Goal: Communication & Community: Answer question/provide support

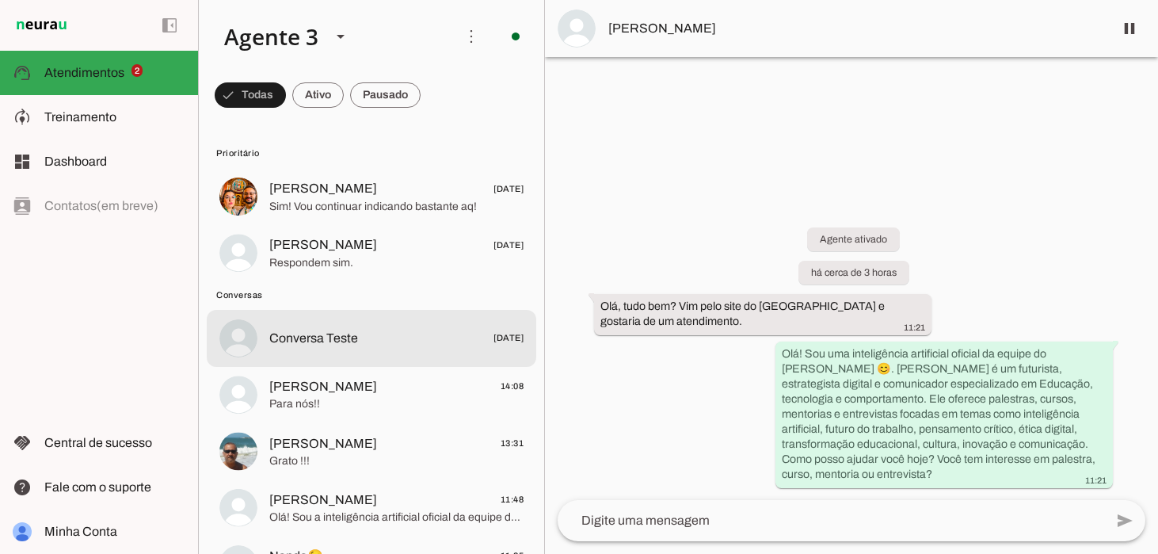
click at [334, 335] on span "Conversa Teste" at bounding box center [313, 338] width 89 height 19
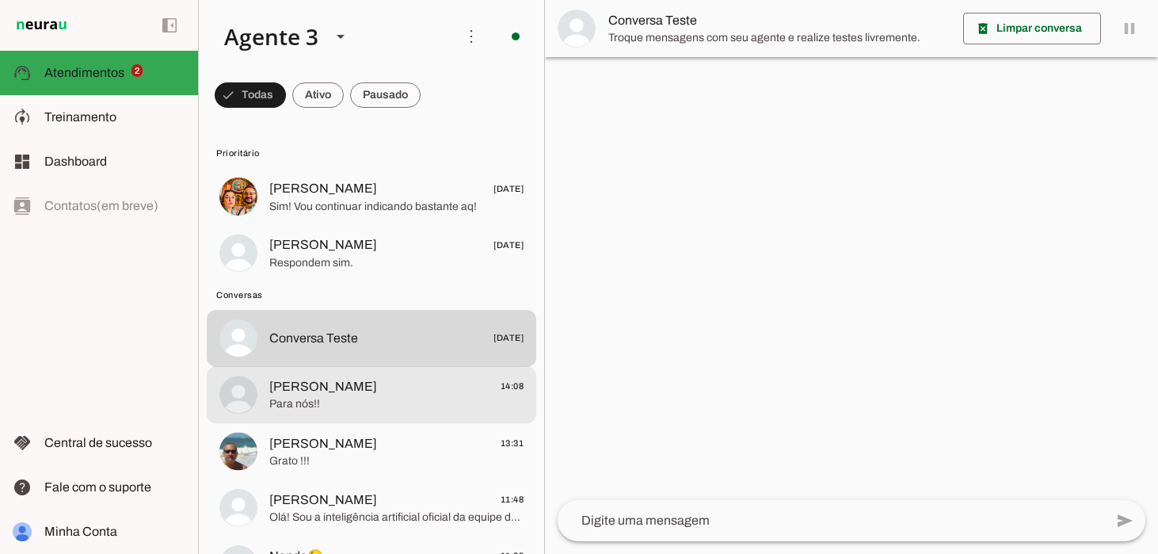
click at [326, 399] on span "Para nós!!" at bounding box center [396, 404] width 254 height 16
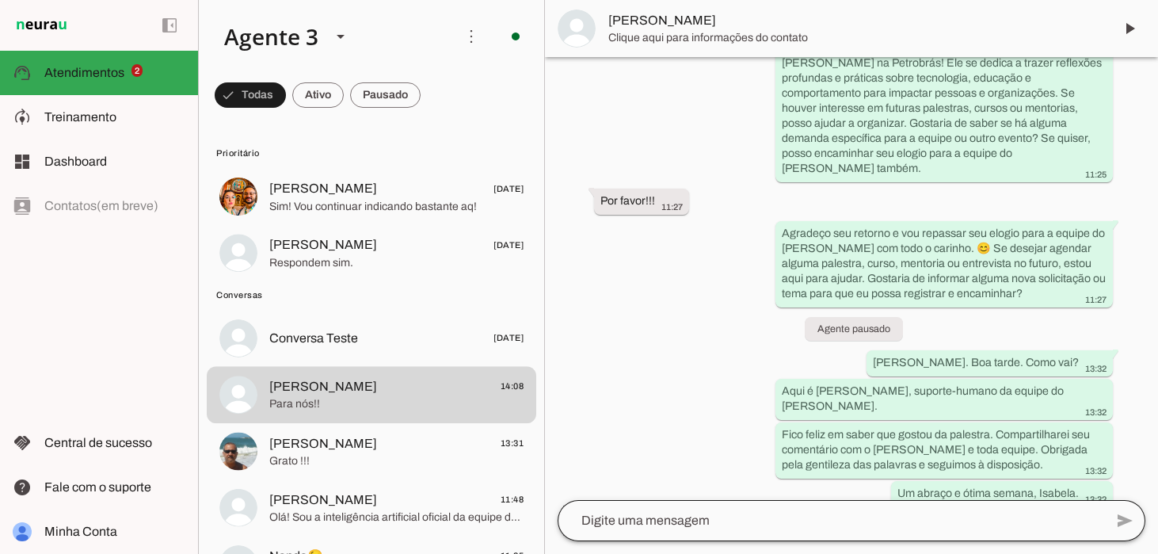
scroll to position [472, 0]
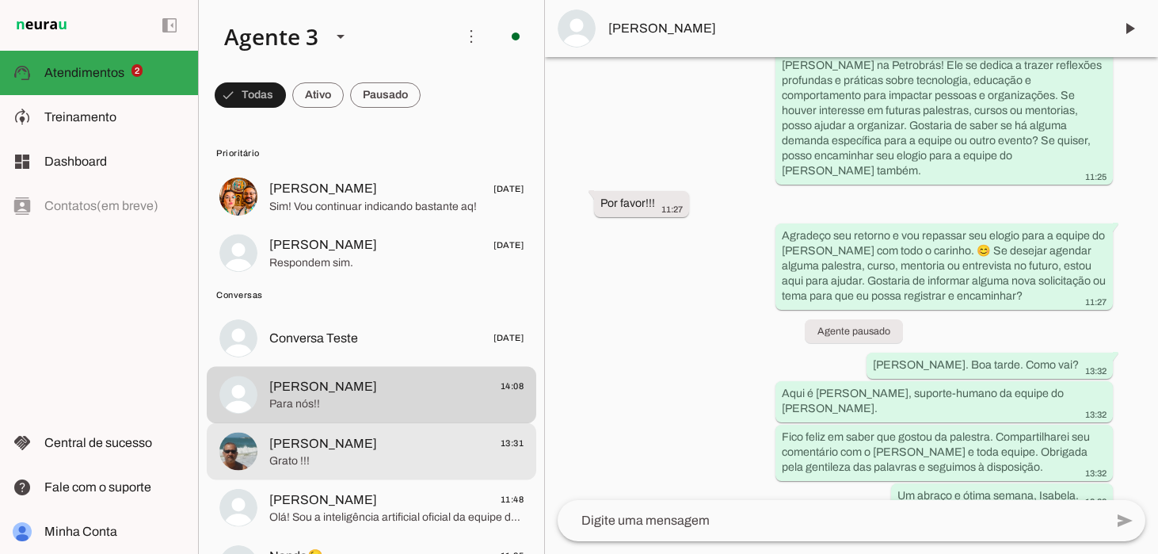
click at [421, 445] on span "[PERSON_NAME] 13:31" at bounding box center [396, 443] width 254 height 20
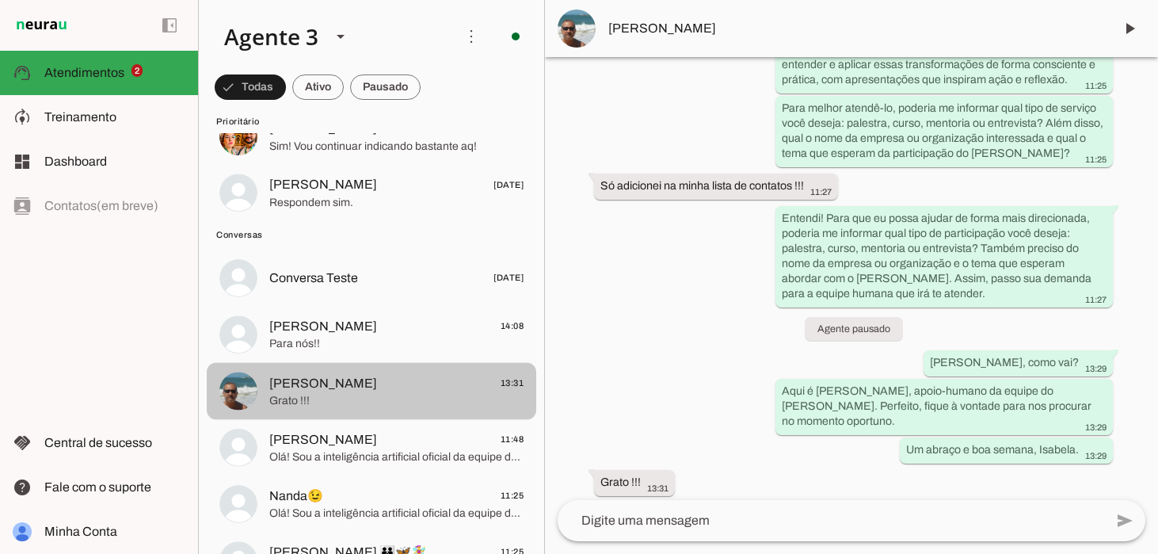
scroll to position [93, 0]
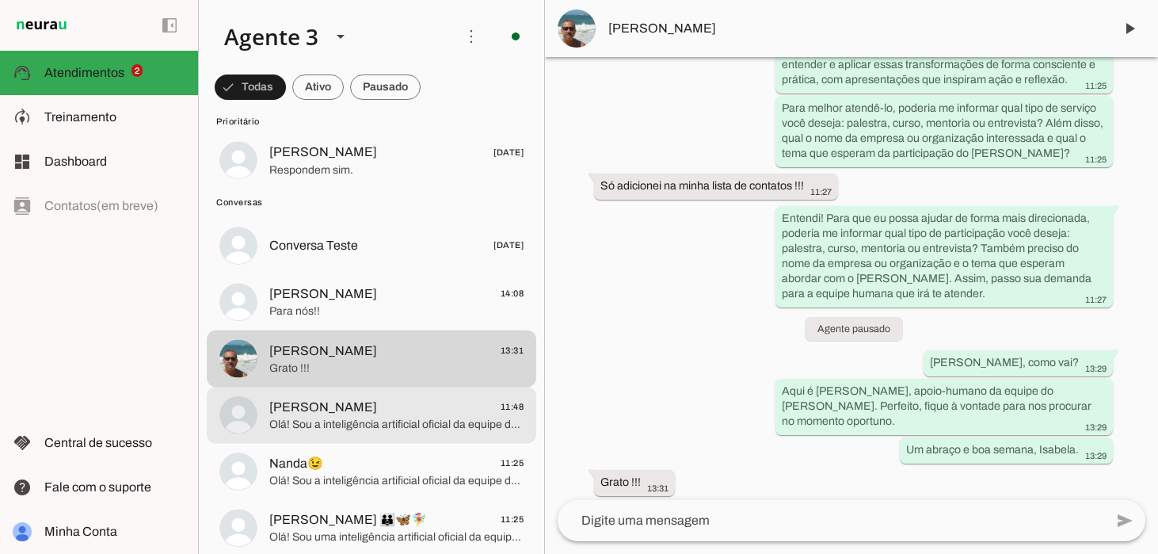
click at [299, 418] on span "Olá! Sou a inteligência artificial oficial da equipe do [PERSON_NAME] 😊. [PERSO…" at bounding box center [396, 425] width 254 height 16
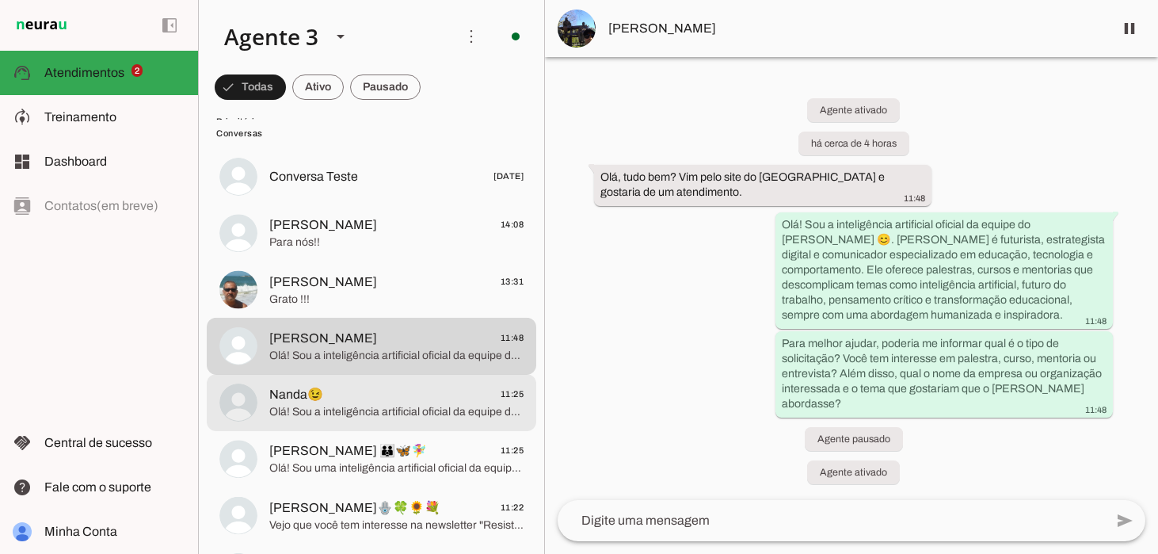
scroll to position [164, 0]
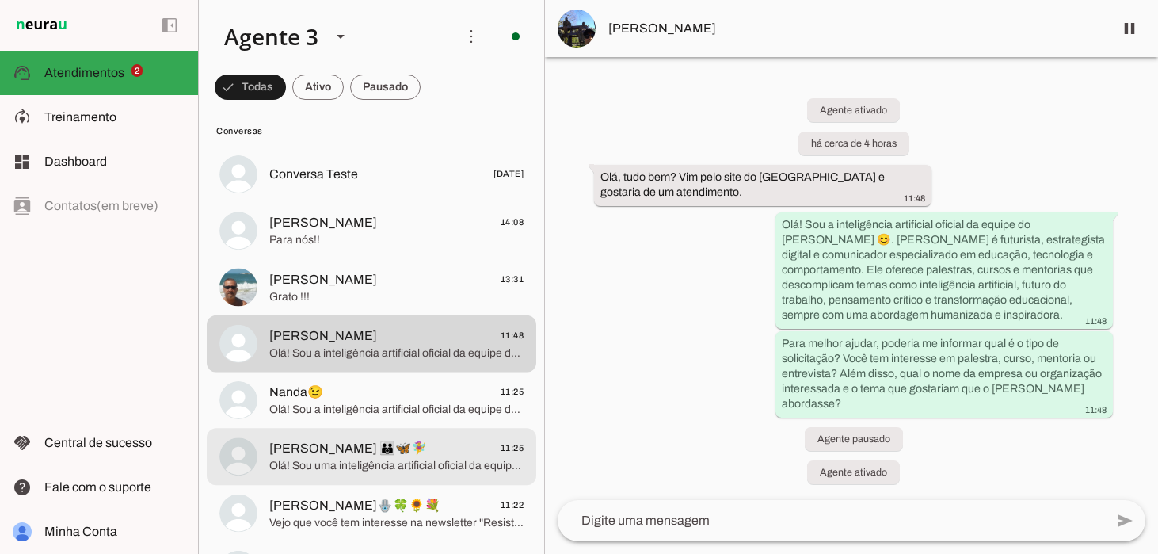
click at [418, 466] on span "Olá! Sou uma inteligência artificial oficial da equipe do [PERSON_NAME] 😊. [PER…" at bounding box center [396, 466] width 254 height 16
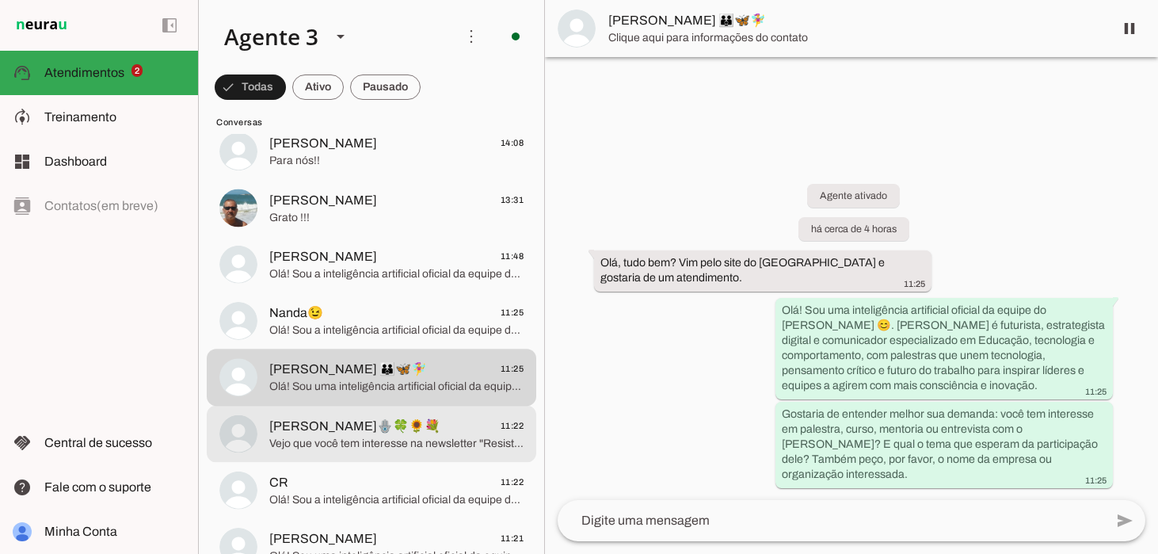
scroll to position [248, 0]
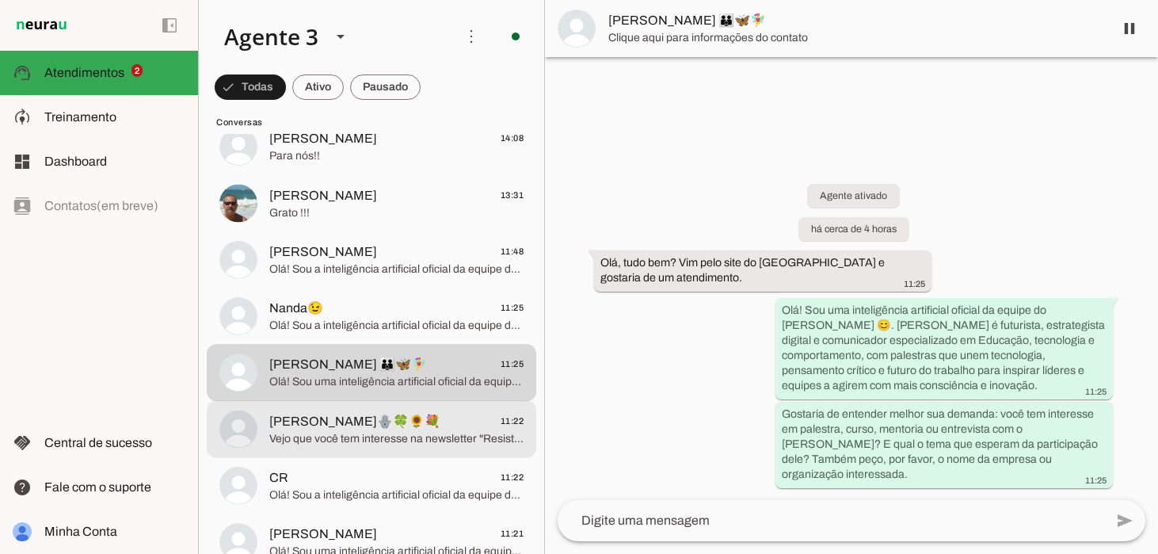
click at [424, 431] on span "Vejo que você tem interesse na newsletter "Resistência Humana" do [PERSON_NAME]…" at bounding box center [396, 439] width 254 height 16
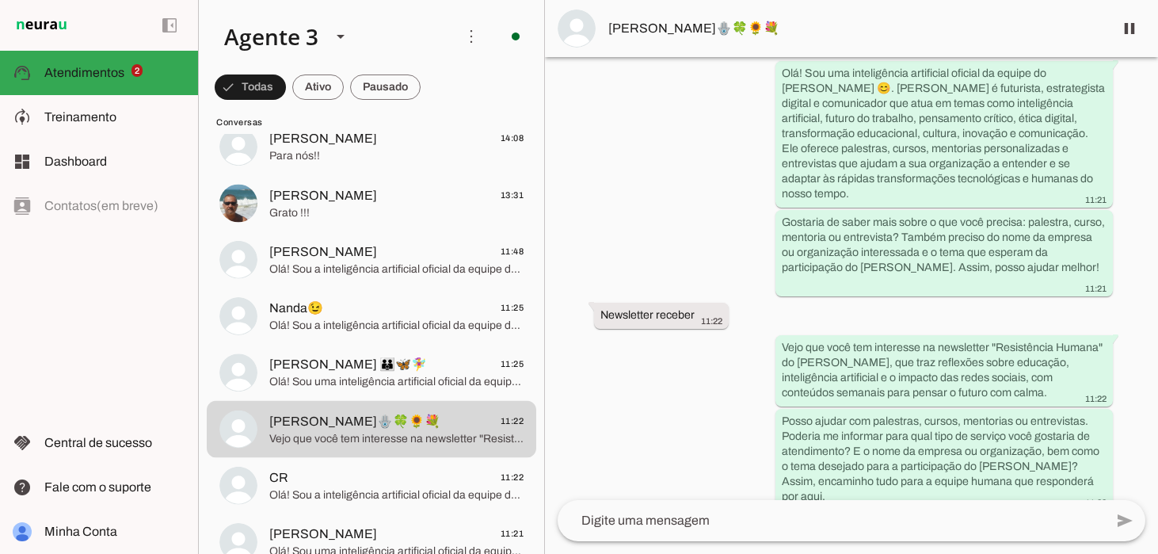
scroll to position [145, 0]
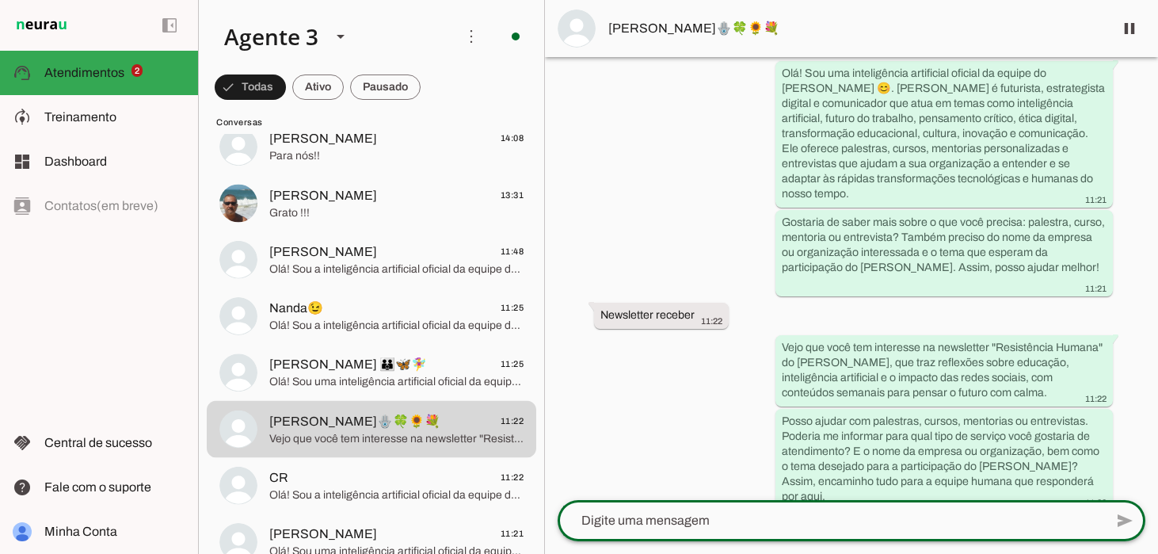
click at [598, 522] on textarea at bounding box center [831, 520] width 547 height 19
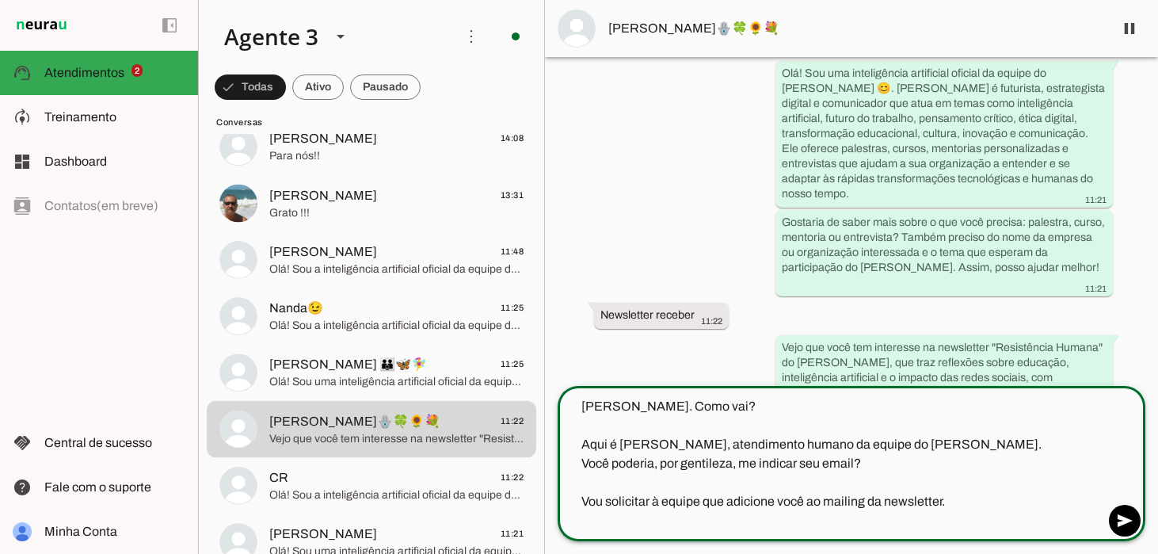
scroll to position [6, 0]
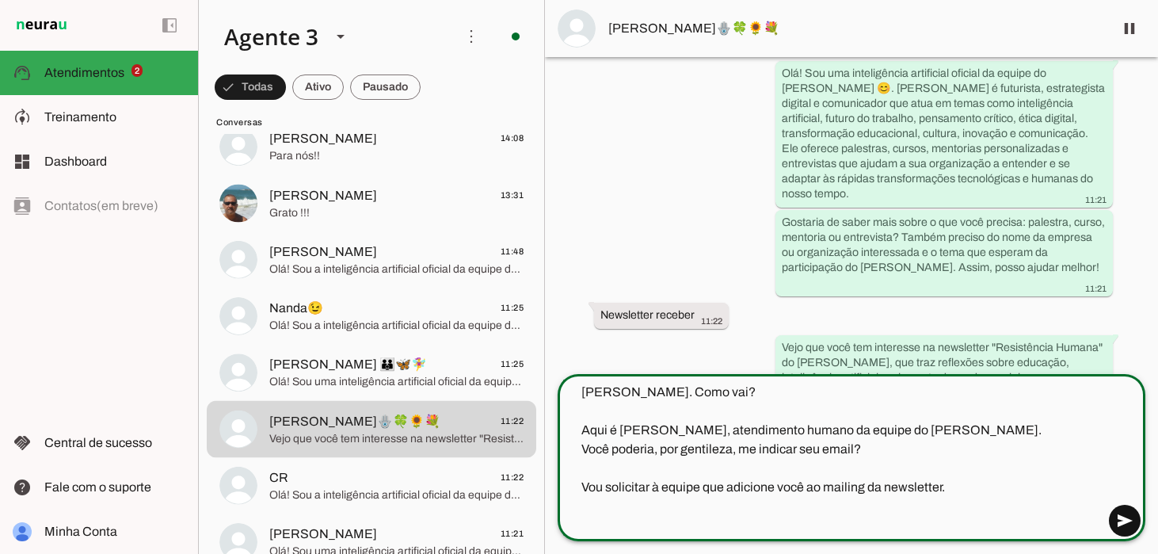
type textarea "[PERSON_NAME]. Como vai? Aqui é [PERSON_NAME], atendimento humano da equipe do …"
type md-outlined-text-field "[PERSON_NAME]. Como vai? Aqui é [PERSON_NAME], atendimento humano da equipe do …"
click at [1126, 520] on span at bounding box center [1125, 521] width 38 height 38
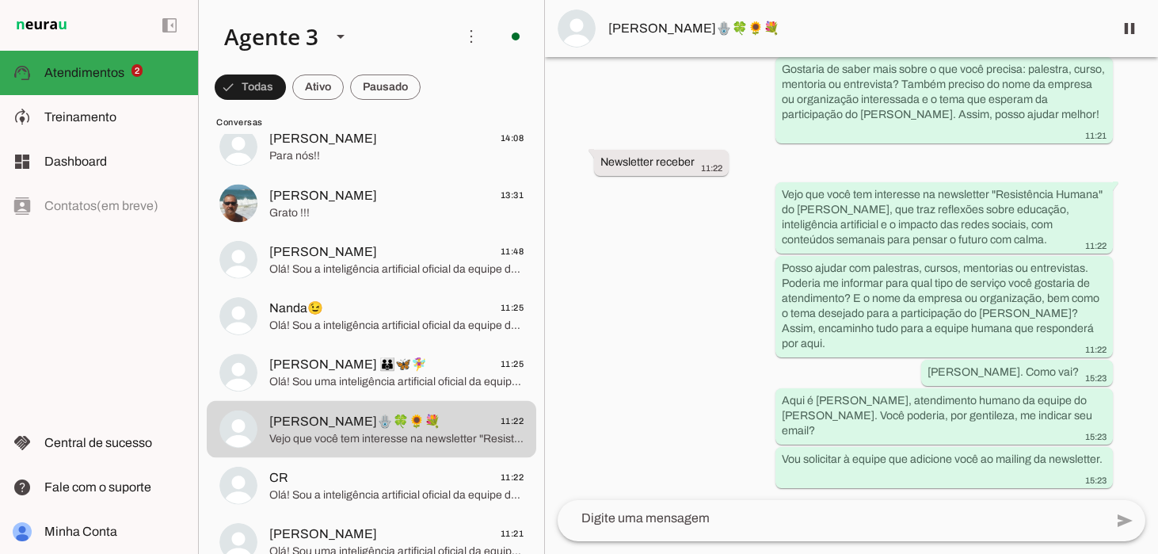
scroll to position [261, 0]
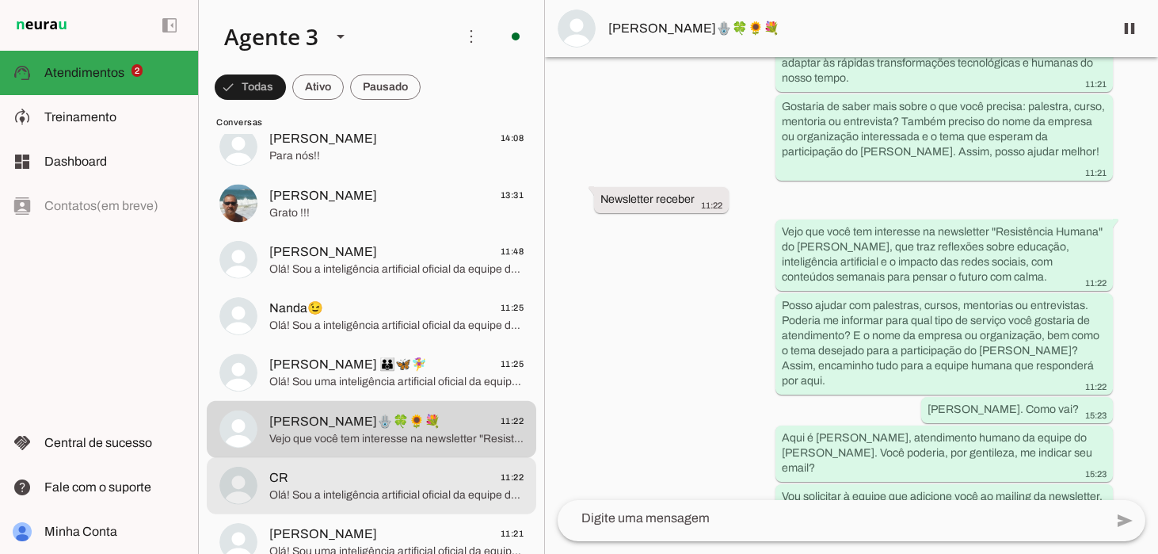
click at [440, 475] on span "CR 11:22" at bounding box center [396, 477] width 254 height 20
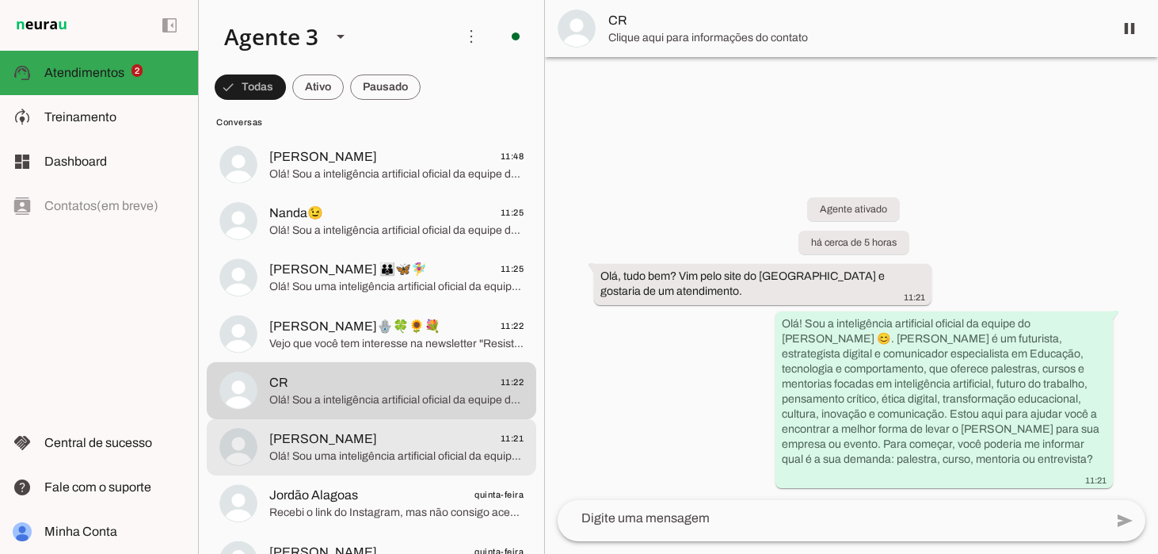
scroll to position [349, 0]
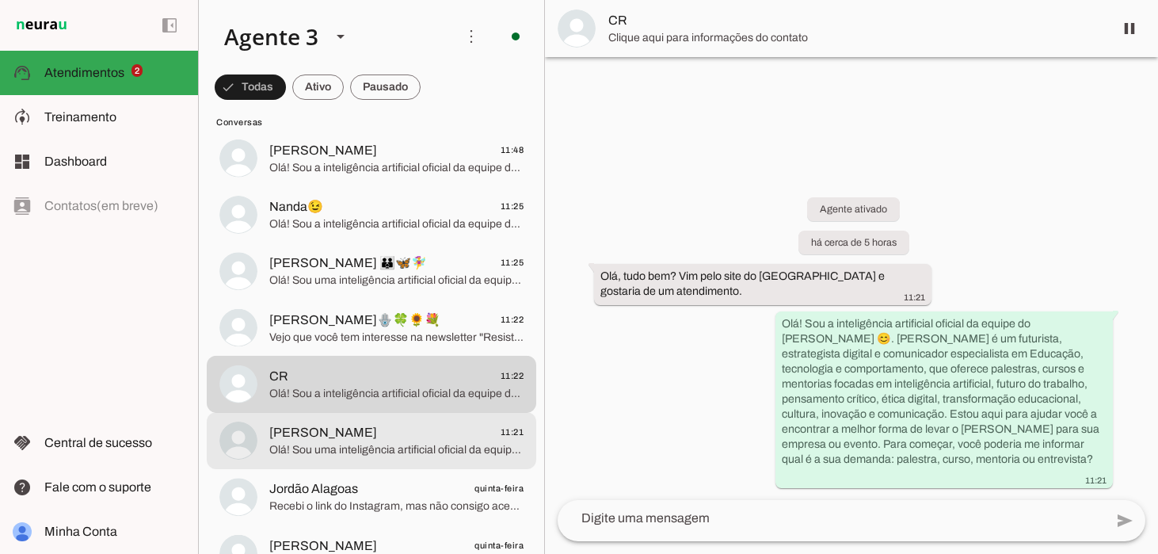
click at [425, 442] on span "Olá! Sou uma inteligência artificial oficial da equipe do [PERSON_NAME] 😊. [PER…" at bounding box center [396, 450] width 254 height 16
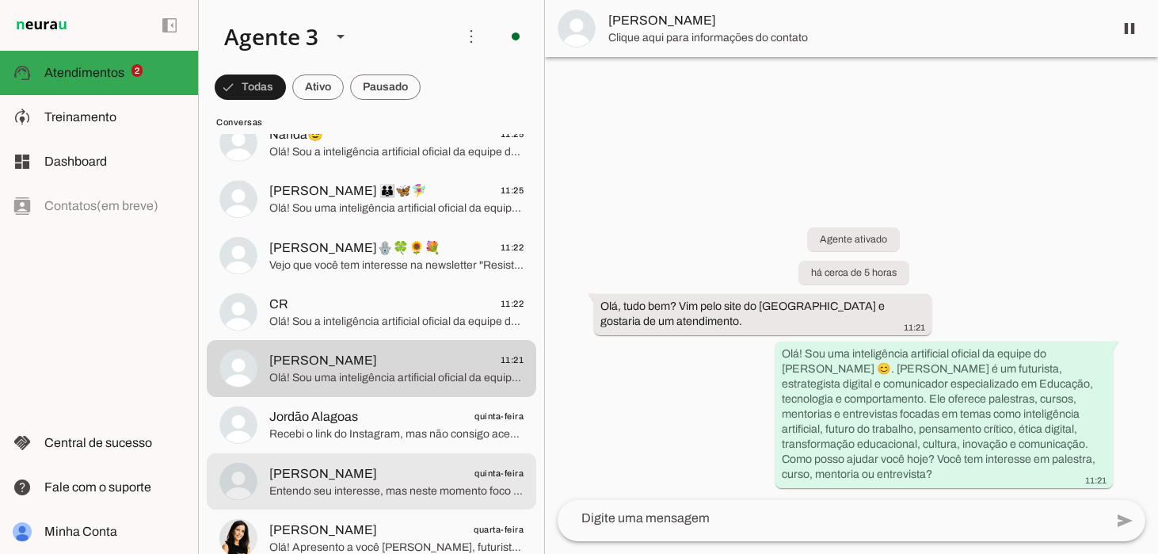
scroll to position [453, 0]
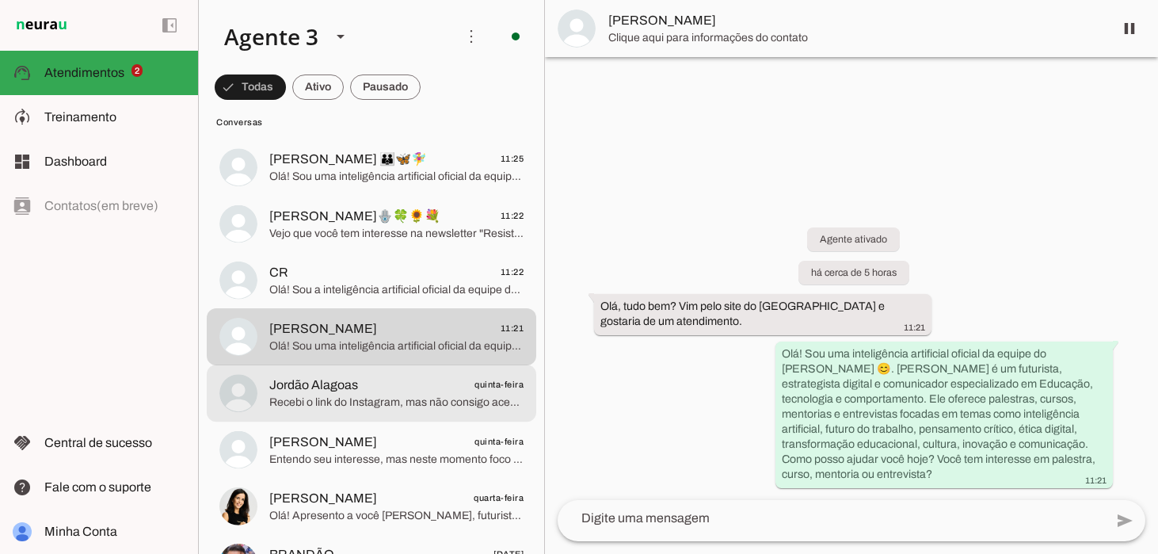
click at [386, 390] on span "Jordão Alagoas quinta-feira" at bounding box center [396, 385] width 254 height 20
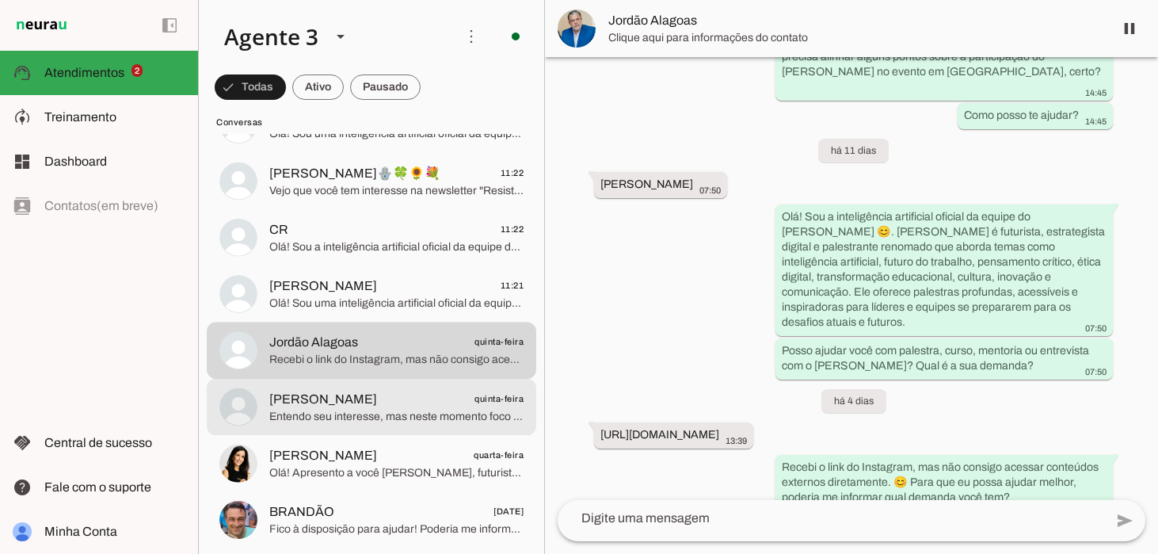
scroll to position [497, 0]
click at [380, 401] on span "[PERSON_NAME] quinta-feira" at bounding box center [396, 398] width 254 height 20
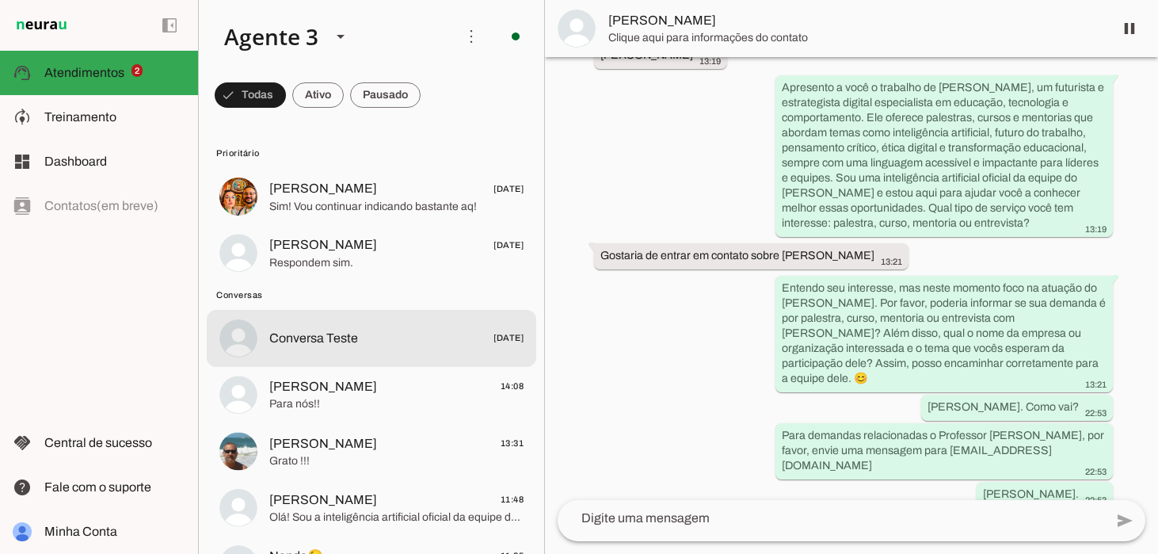
click at [363, 333] on span "Conversa Teste [DATE]" at bounding box center [396, 338] width 254 height 20
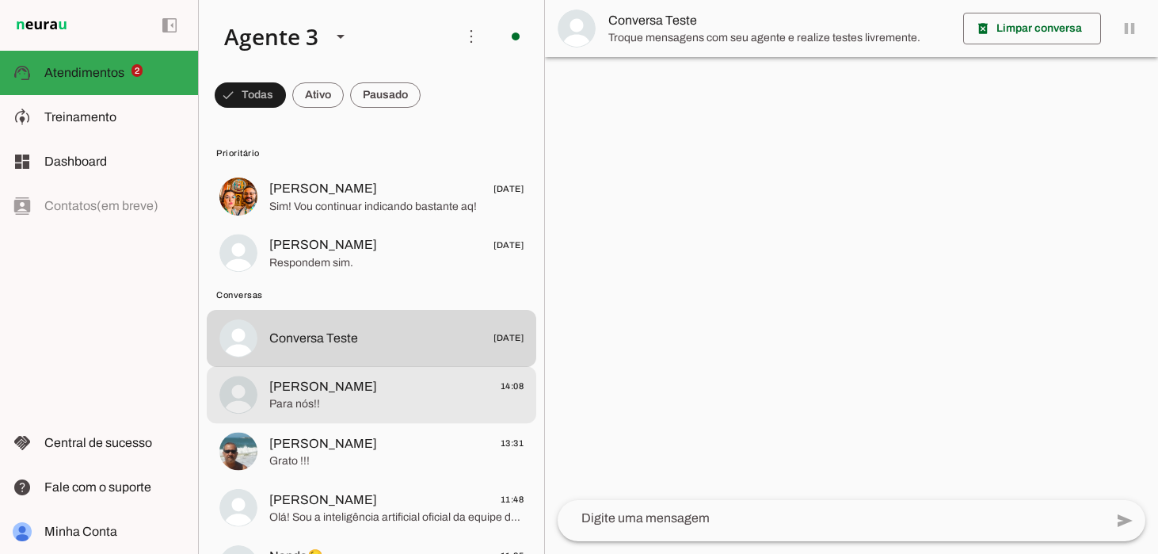
click at [353, 387] on span "[PERSON_NAME]" at bounding box center [323, 386] width 108 height 19
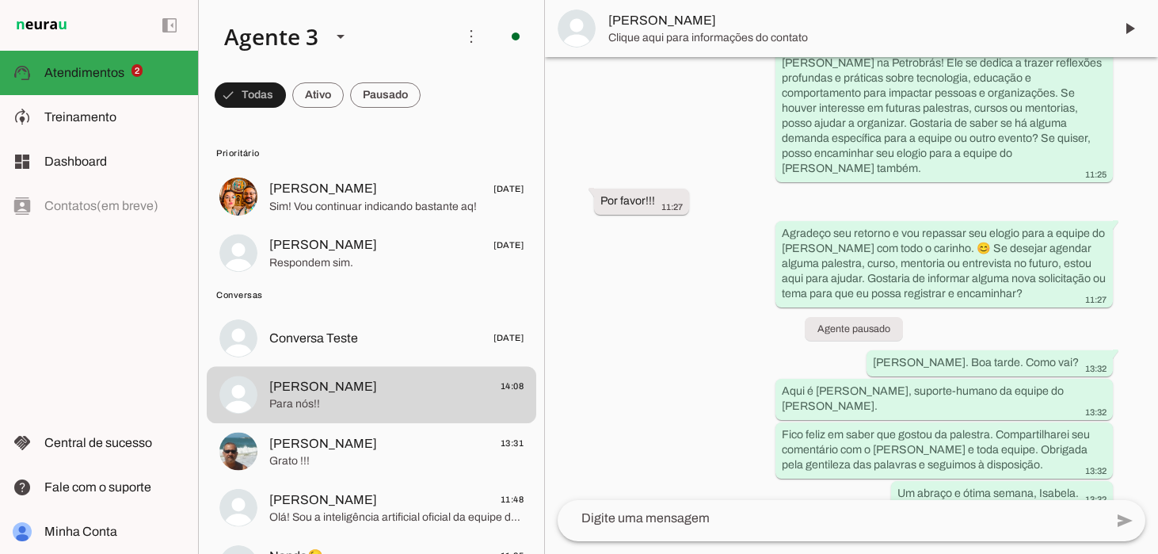
click at [667, 526] on span "14:08" at bounding box center [668, 531] width 21 height 10
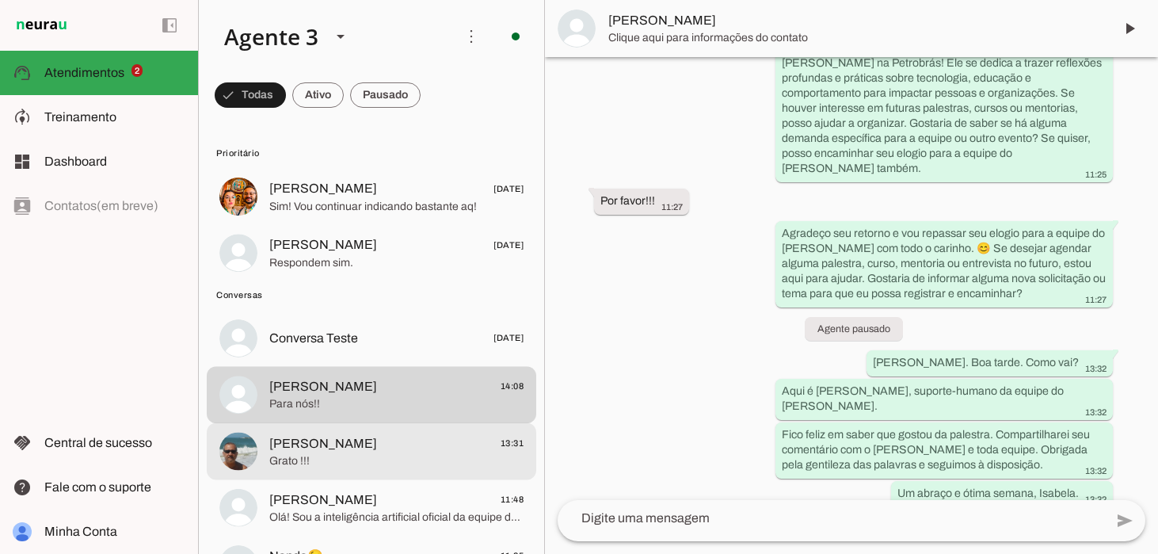
click at [409, 465] on span "Grato !!!" at bounding box center [396, 461] width 254 height 16
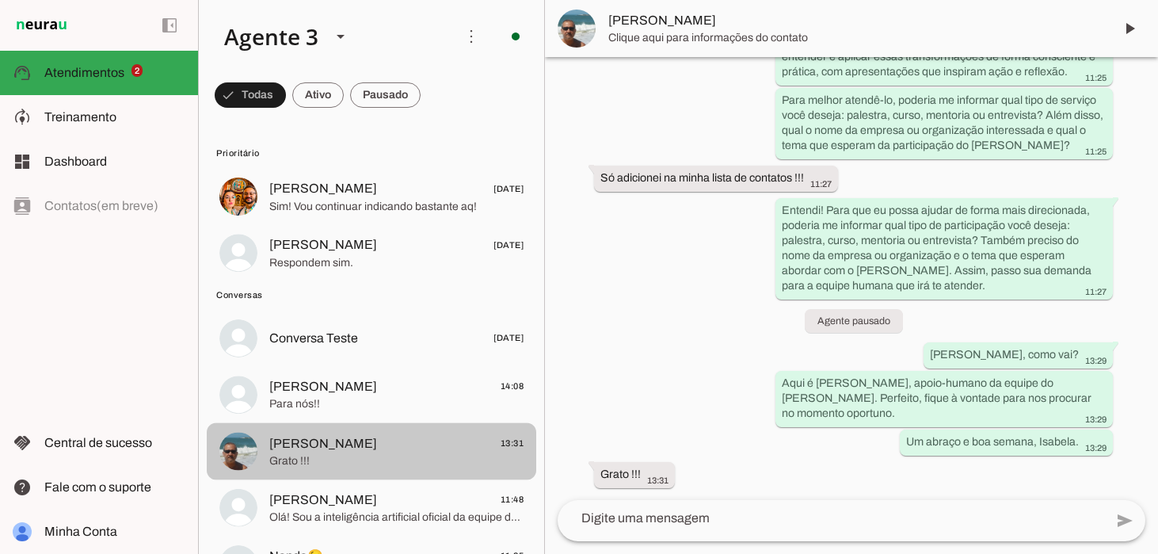
scroll to position [246, 0]
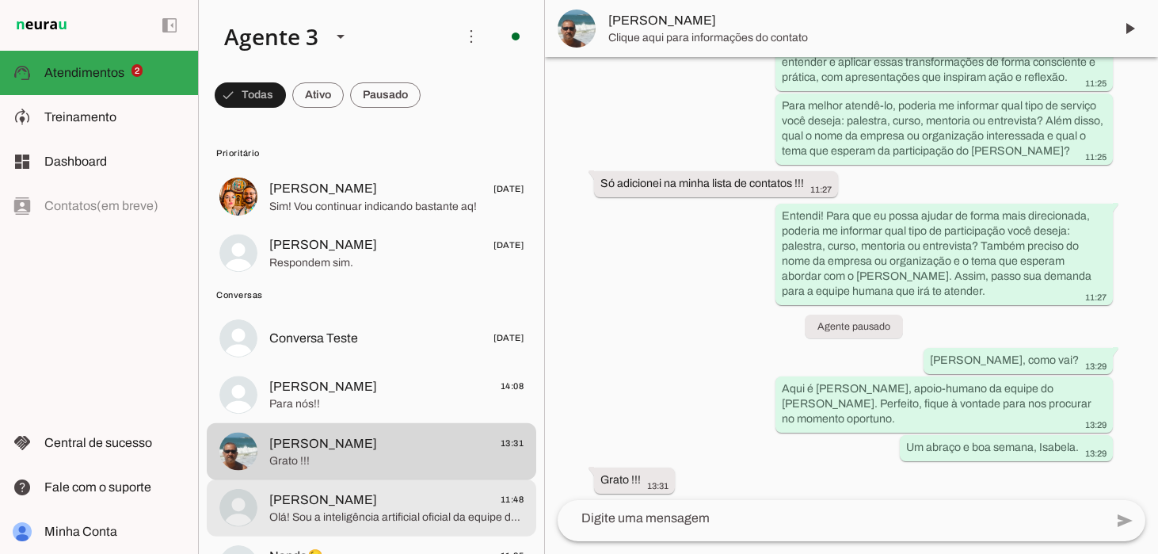
click at [367, 521] on span "Olá! Sou a inteligência artificial oficial da equipe do [PERSON_NAME] 😊. [PERSO…" at bounding box center [396, 517] width 254 height 16
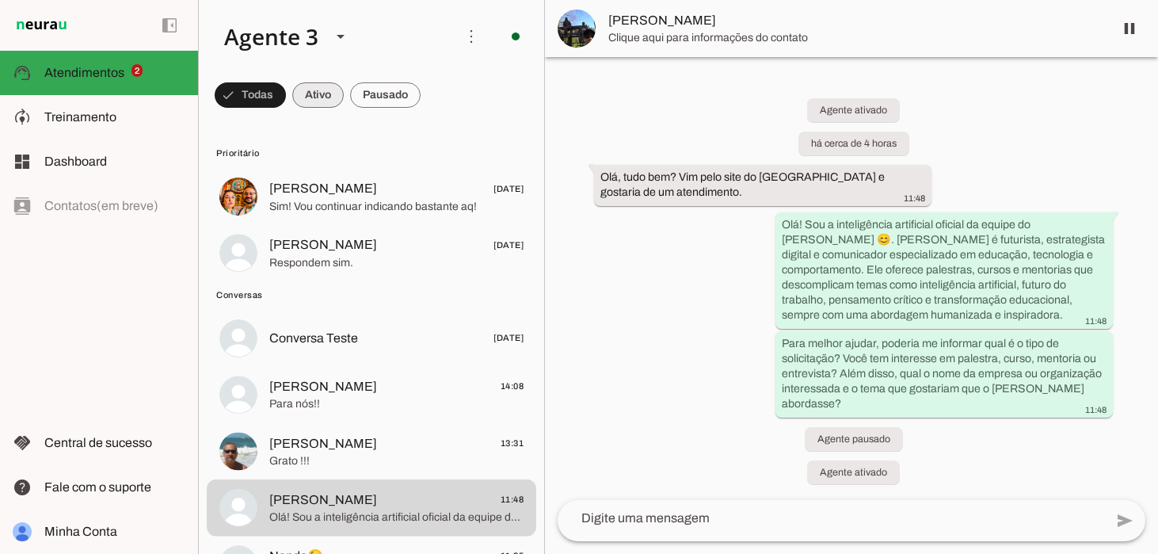
click at [306, 97] on span at bounding box center [317, 95] width 51 height 38
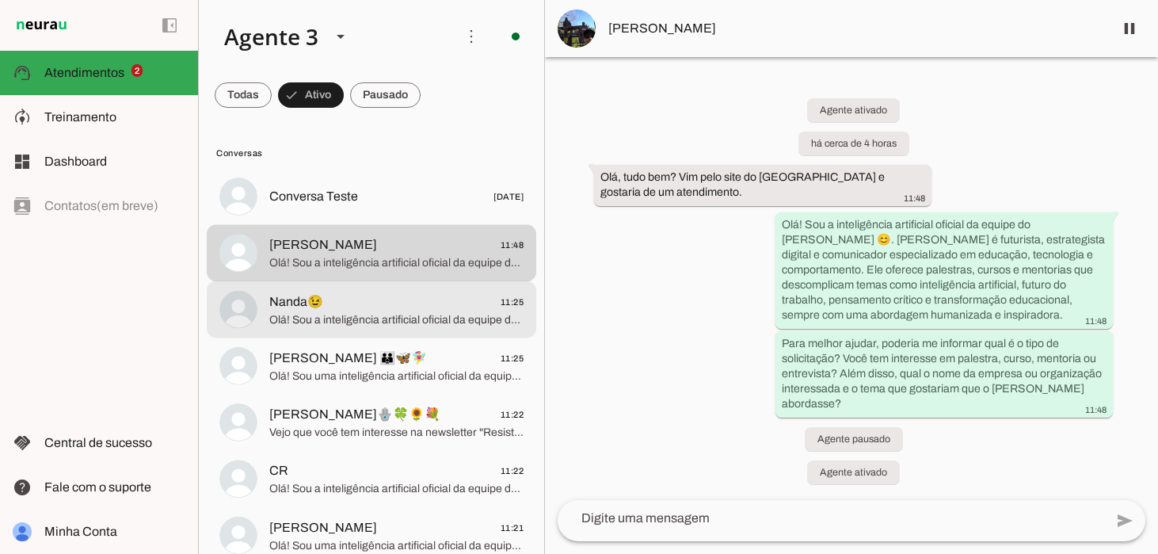
click at [406, 299] on span "Nanda😉 11:25" at bounding box center [396, 302] width 254 height 20
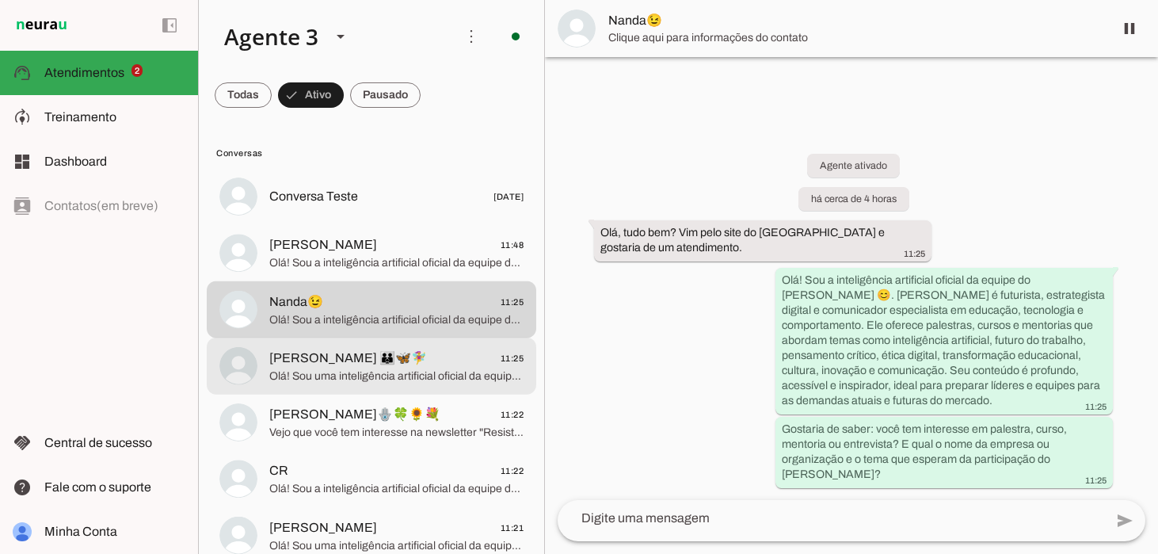
click at [392, 350] on span "[PERSON_NAME] 👪🦋🧚‍♀️ 11:25" at bounding box center [396, 358] width 254 height 20
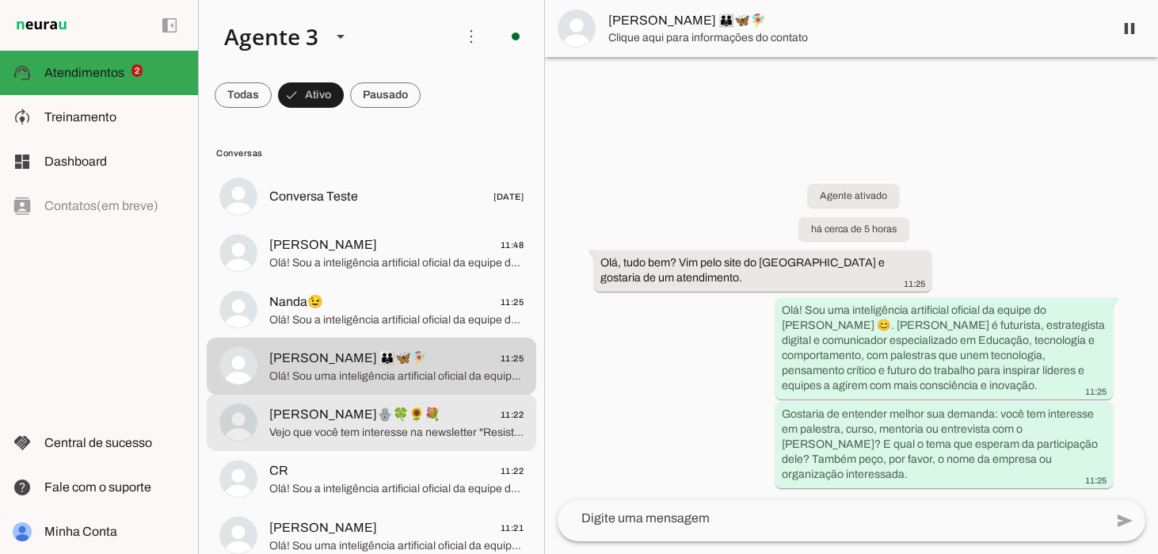
click at [374, 421] on span "[PERSON_NAME]🪬🍀🌻💐" at bounding box center [354, 414] width 171 height 19
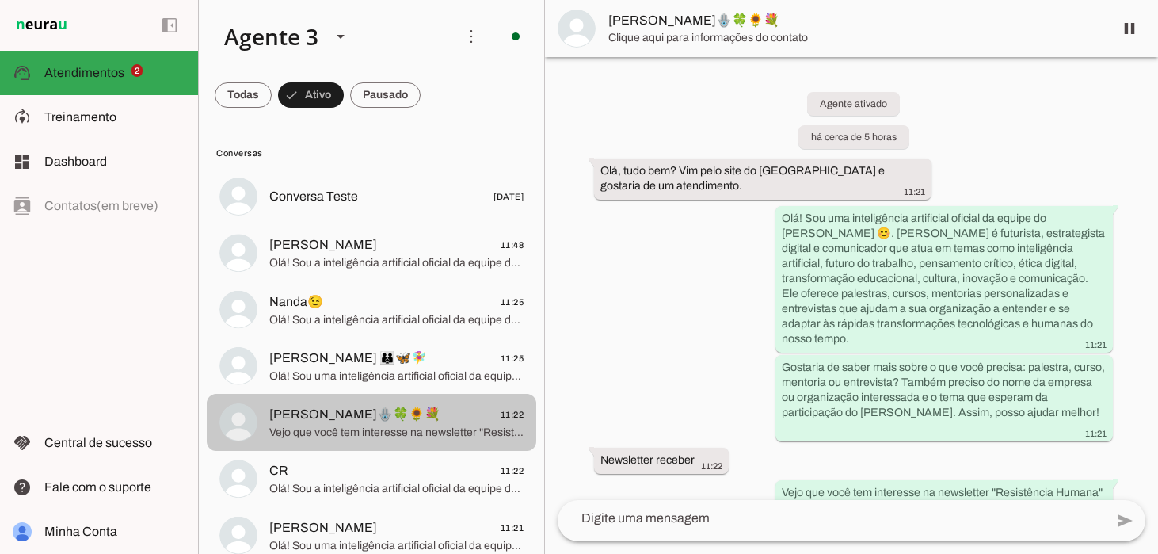
scroll to position [263, 0]
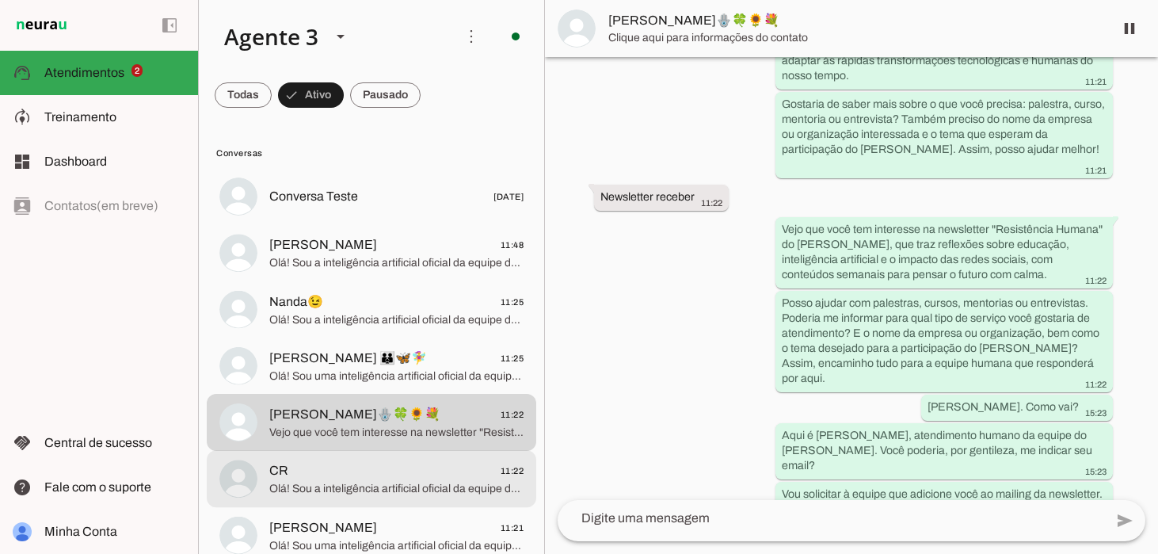
click at [362, 472] on span "CR 11:22" at bounding box center [396, 471] width 254 height 20
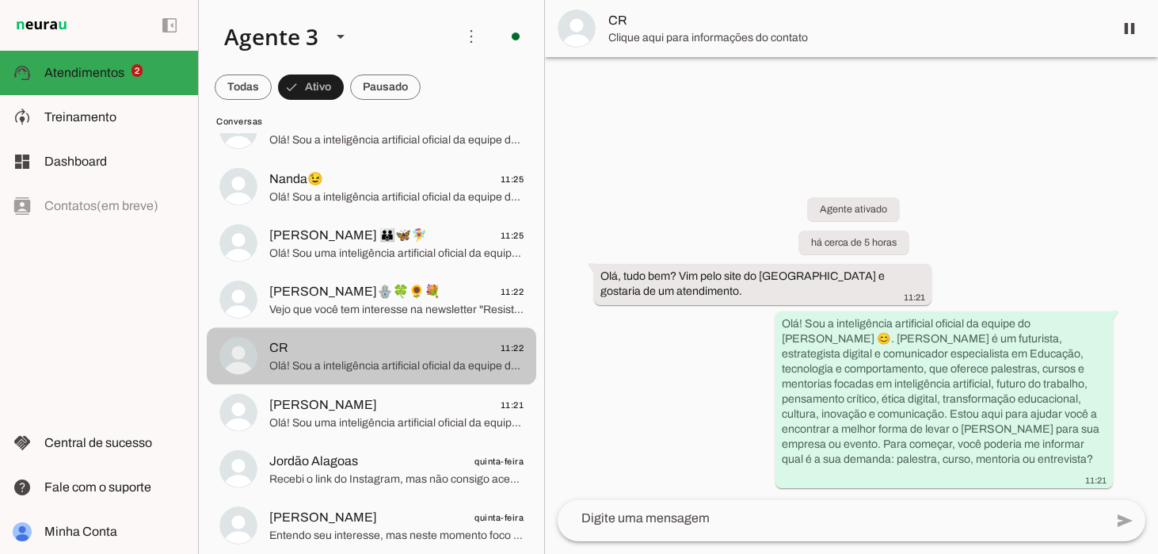
scroll to position [124, 0]
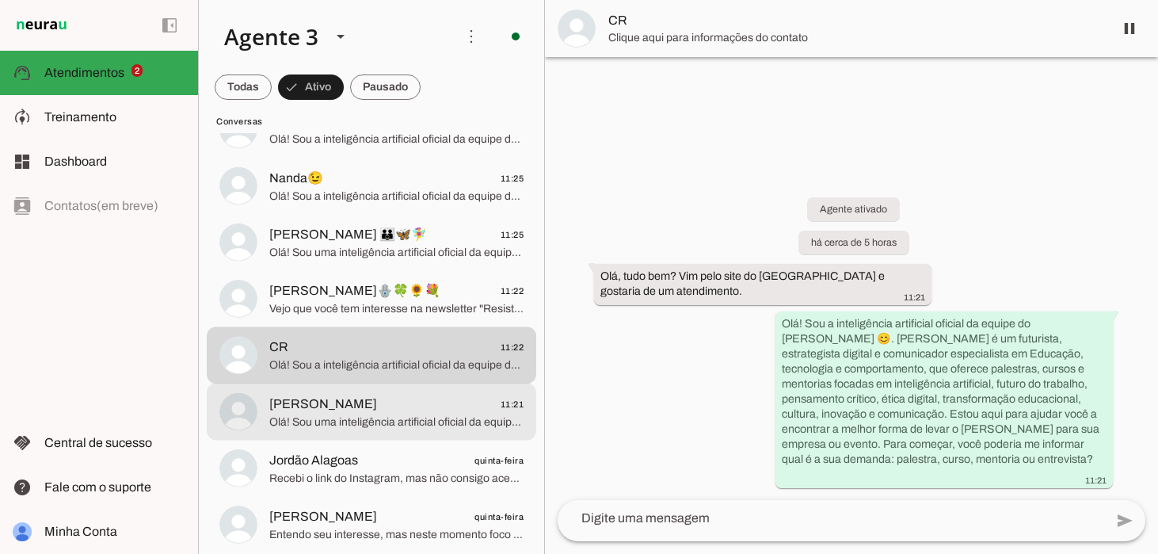
click at [365, 411] on span "[PERSON_NAME] 11:21" at bounding box center [396, 404] width 254 height 20
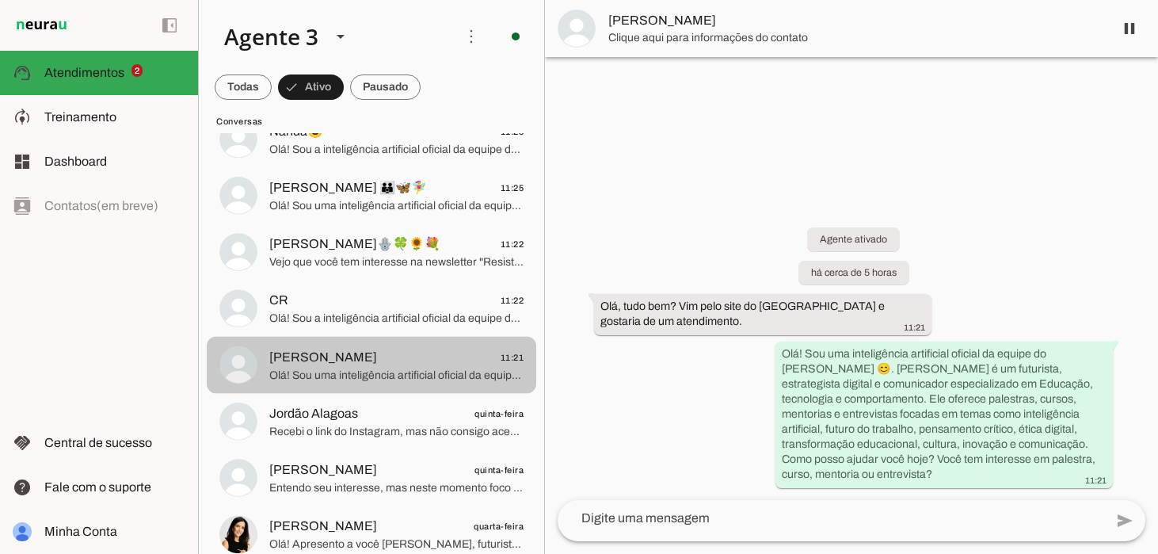
scroll to position [180, 0]
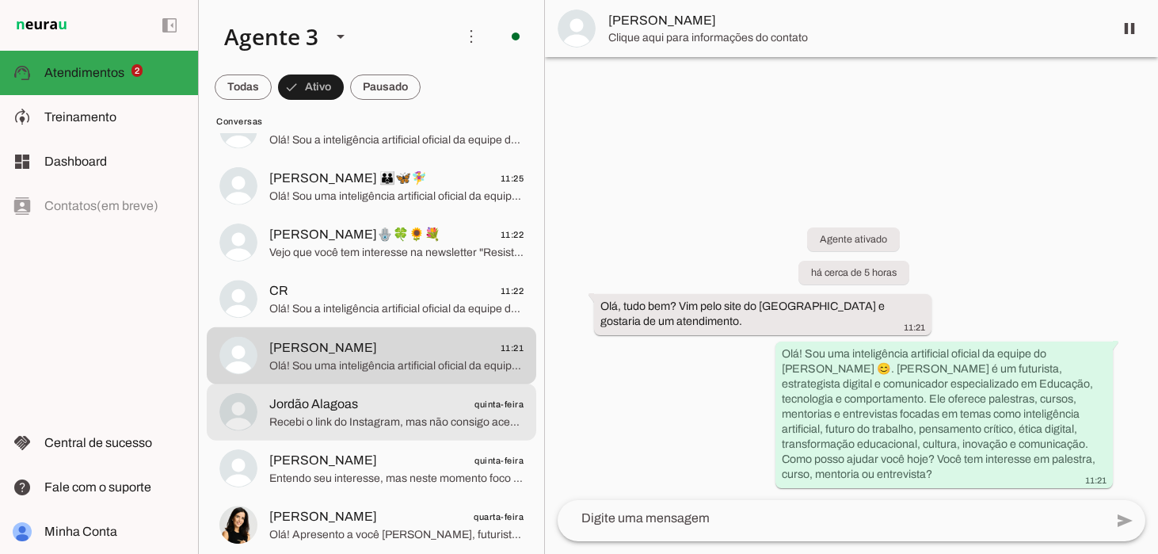
click at [365, 411] on span "Jordão Alagoas quinta-feira" at bounding box center [396, 404] width 254 height 20
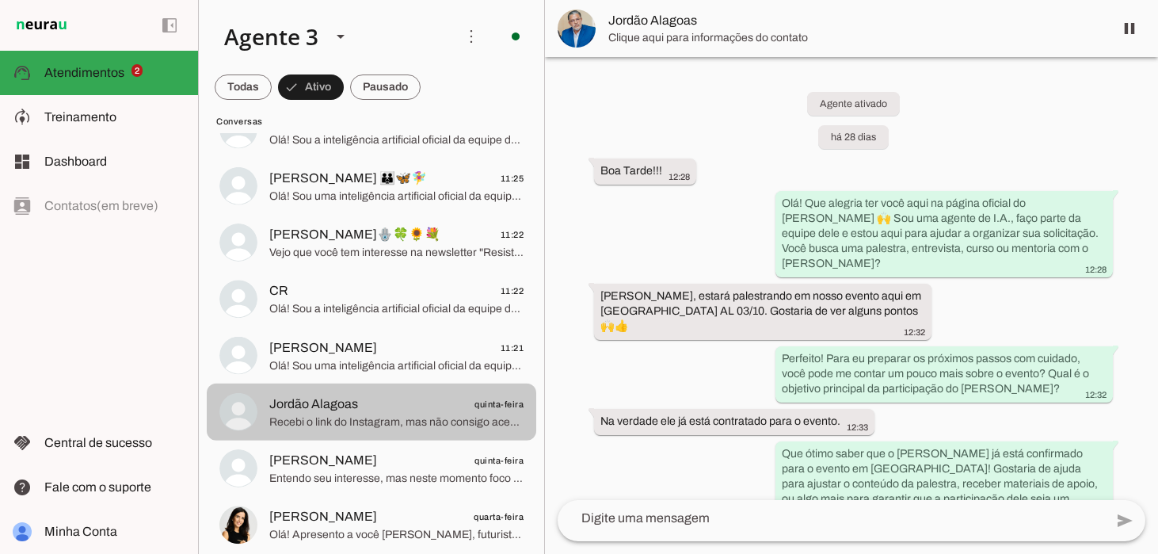
scroll to position [613, 0]
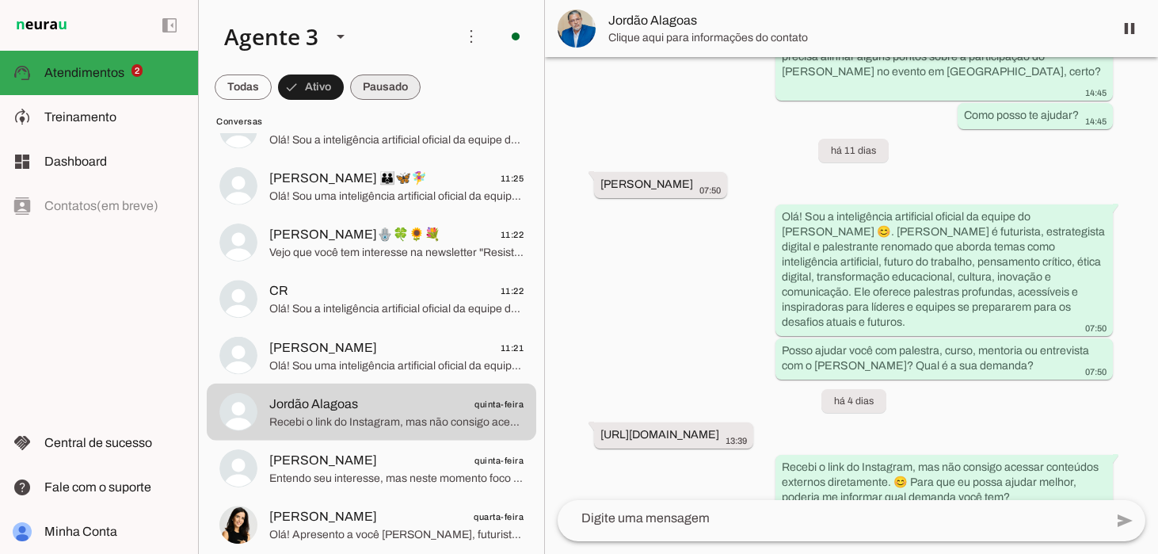
click at [391, 93] on span at bounding box center [385, 87] width 71 height 38
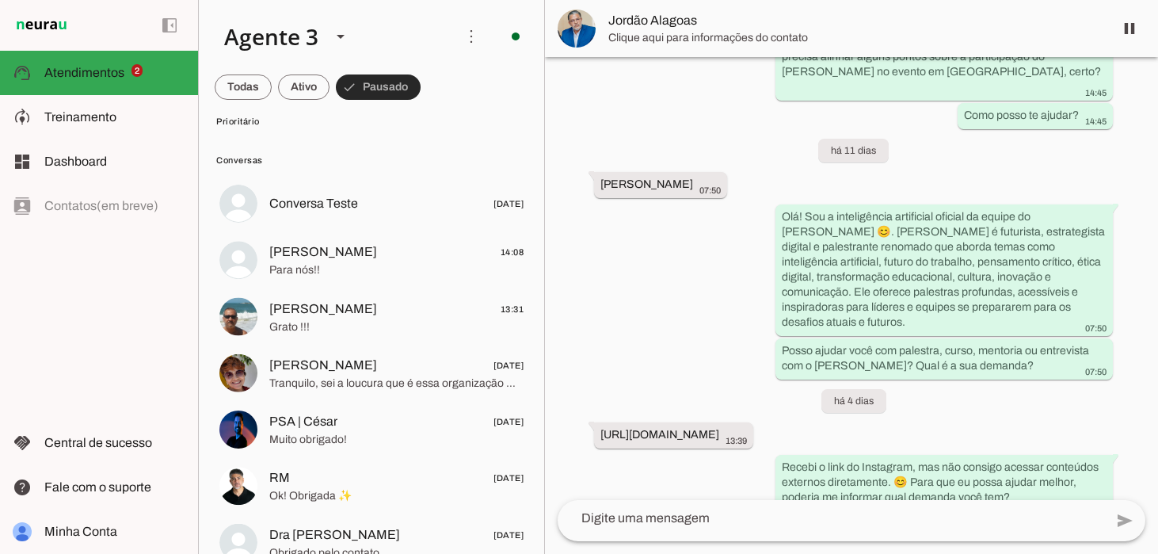
scroll to position [591, 0]
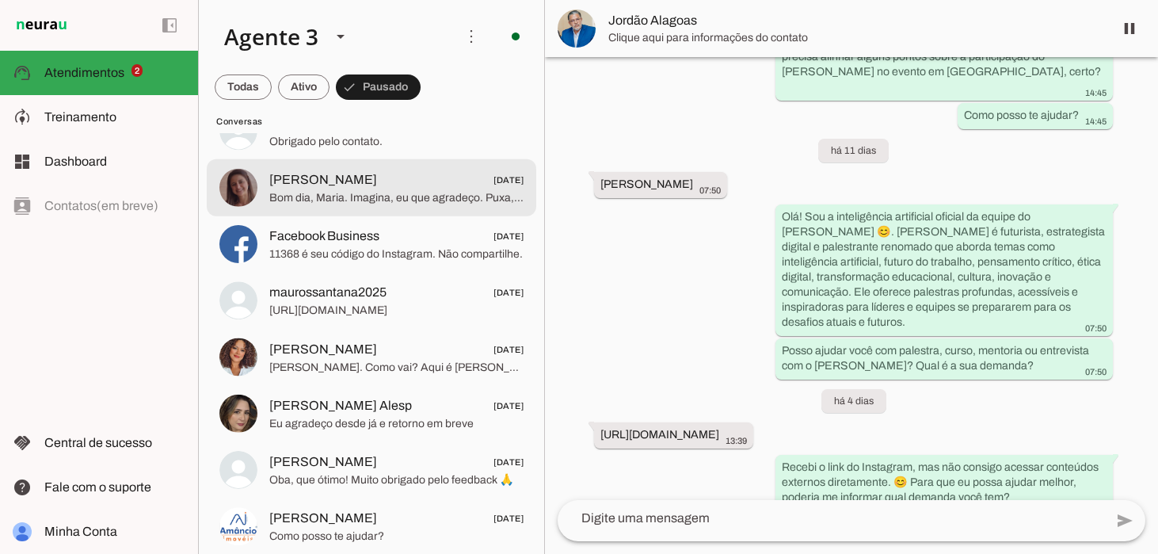
click at [360, 189] on span "Bom dia, Maria. Imagina, eu que agradeço. Puxa, uma pena! Mas sem problemas, en…" at bounding box center [396, 197] width 254 height 16
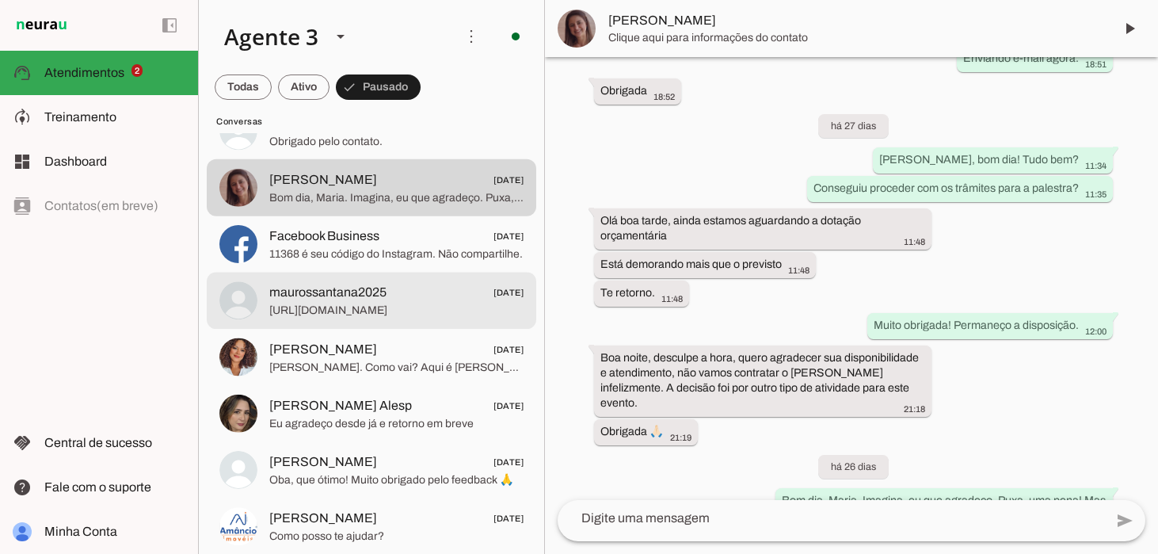
scroll to position [1678, 0]
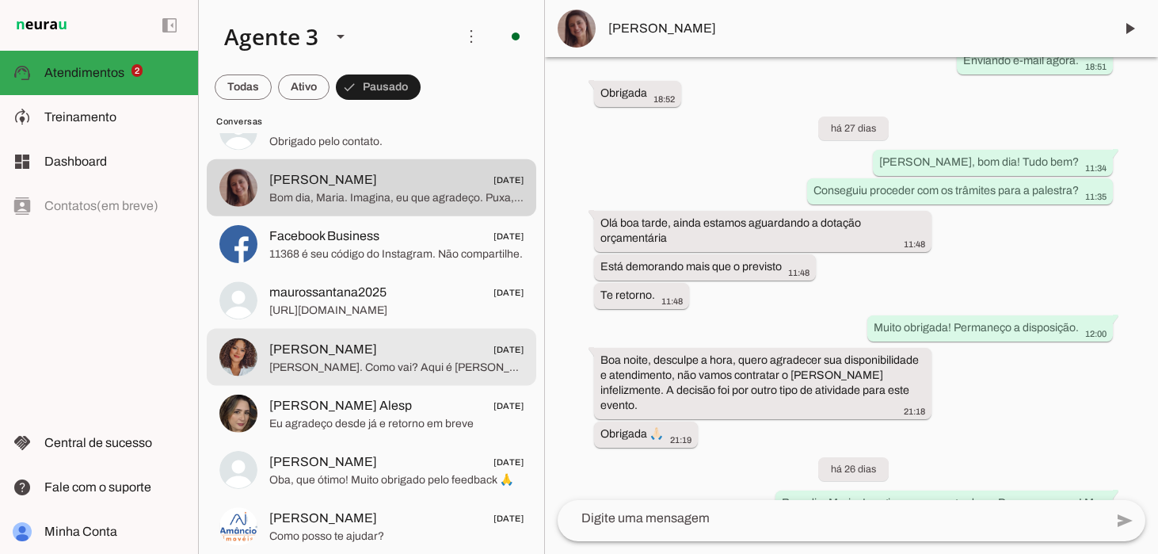
click at [372, 360] on span "[PERSON_NAME]. Como vai? Aqui é [PERSON_NAME], da equipe do [PERSON_NAME]. Gost…" at bounding box center [396, 367] width 254 height 16
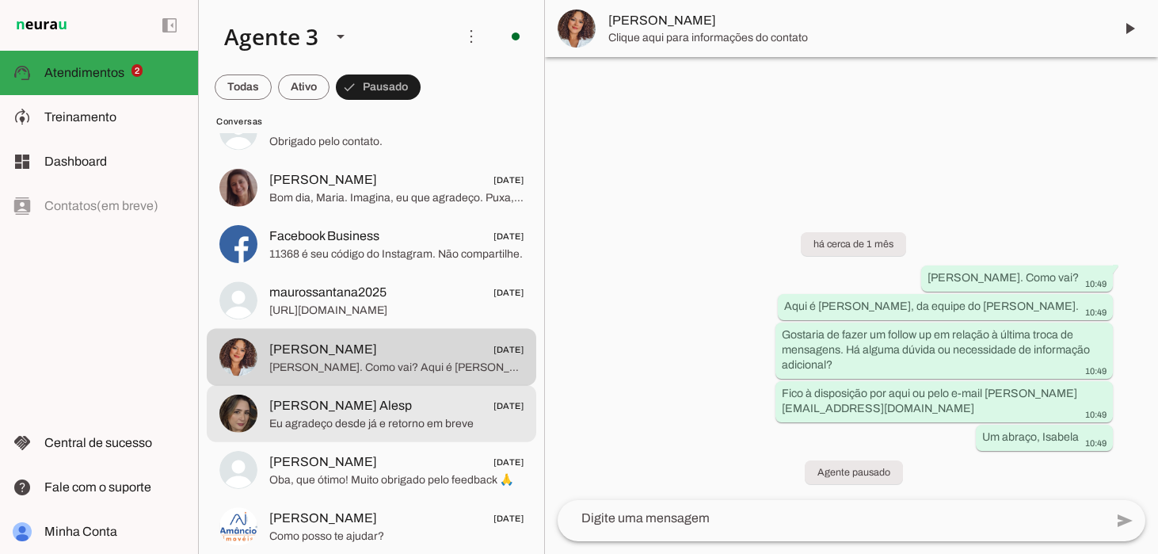
click at [399, 426] on span "Eu agradeço desde já e retorno em breve" at bounding box center [396, 423] width 254 height 16
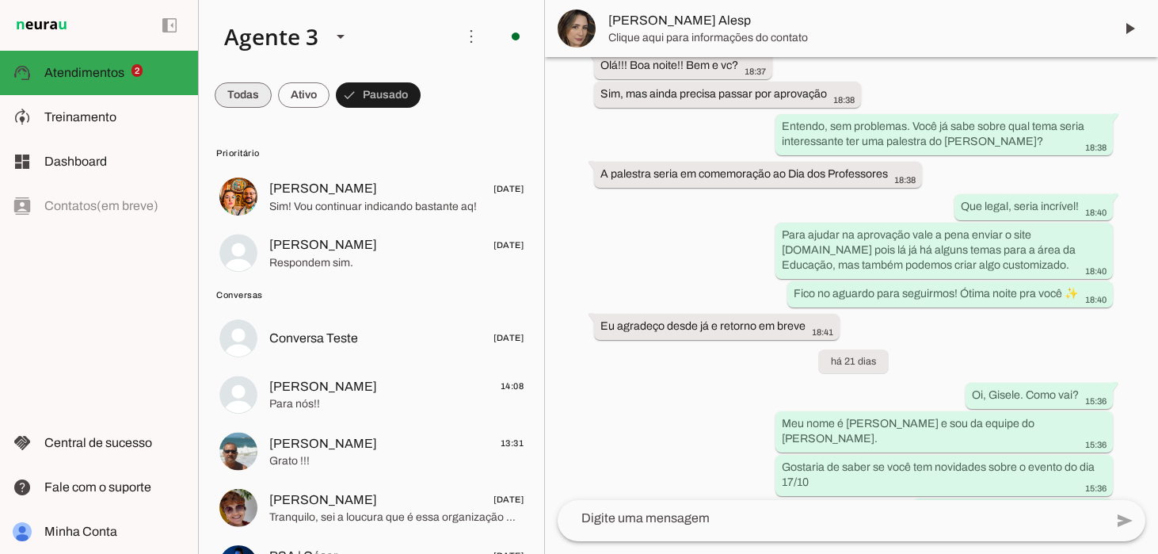
click at [246, 101] on span at bounding box center [243, 95] width 57 height 38
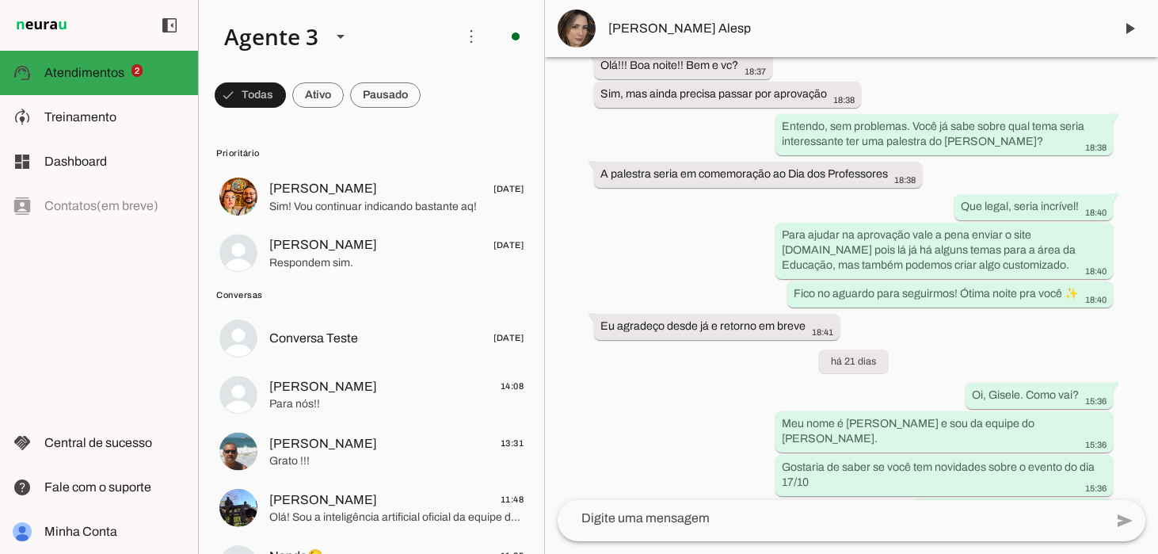
scroll to position [230, 0]
